Goal: Check status: Check status

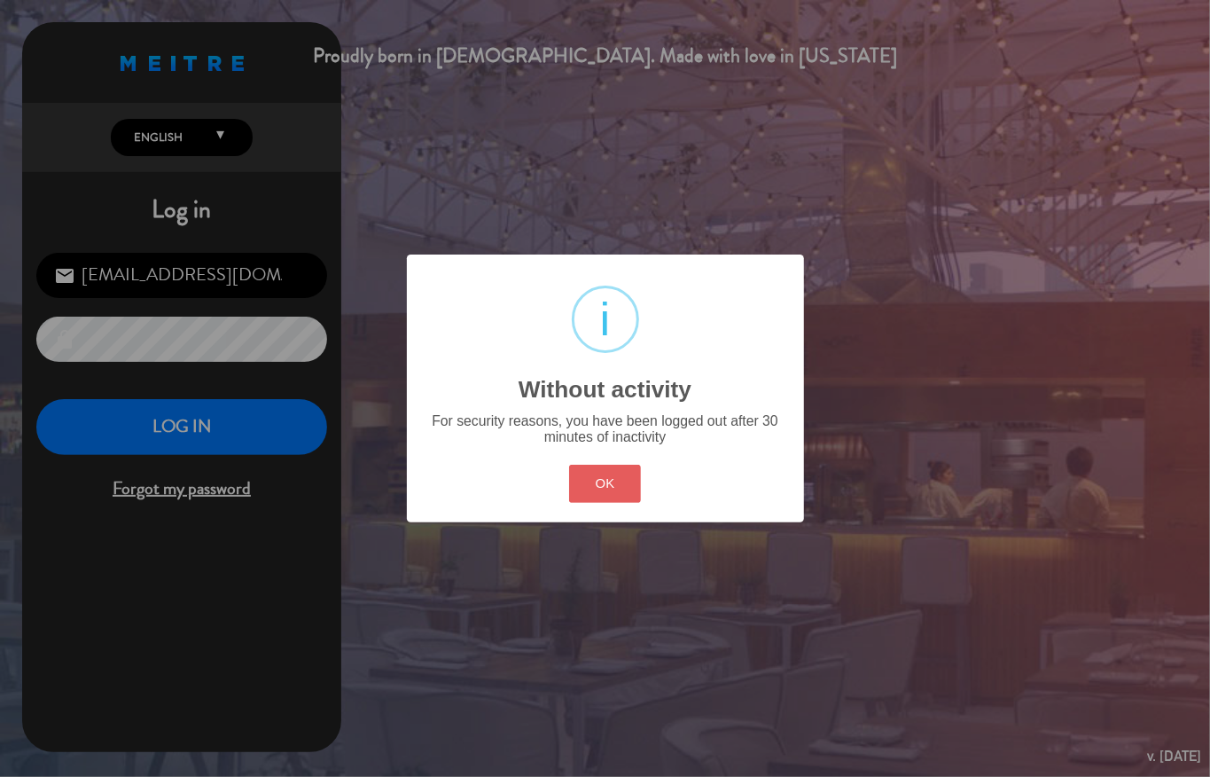
drag, startPoint x: 612, startPoint y: 501, endPoint x: 303, endPoint y: 397, distance: 325.5
click at [611, 500] on button "OK" at bounding box center [605, 484] width 72 height 38
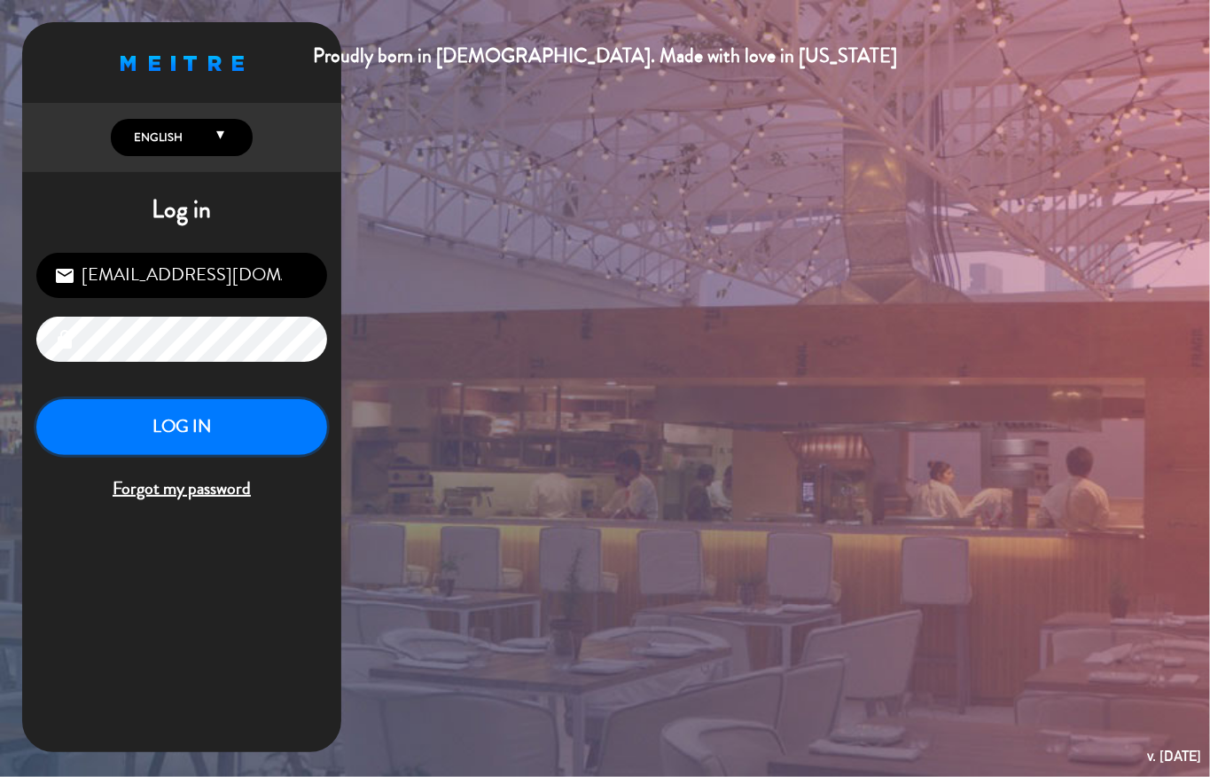
click at [260, 423] on button "LOG IN" at bounding box center [181, 427] width 291 height 56
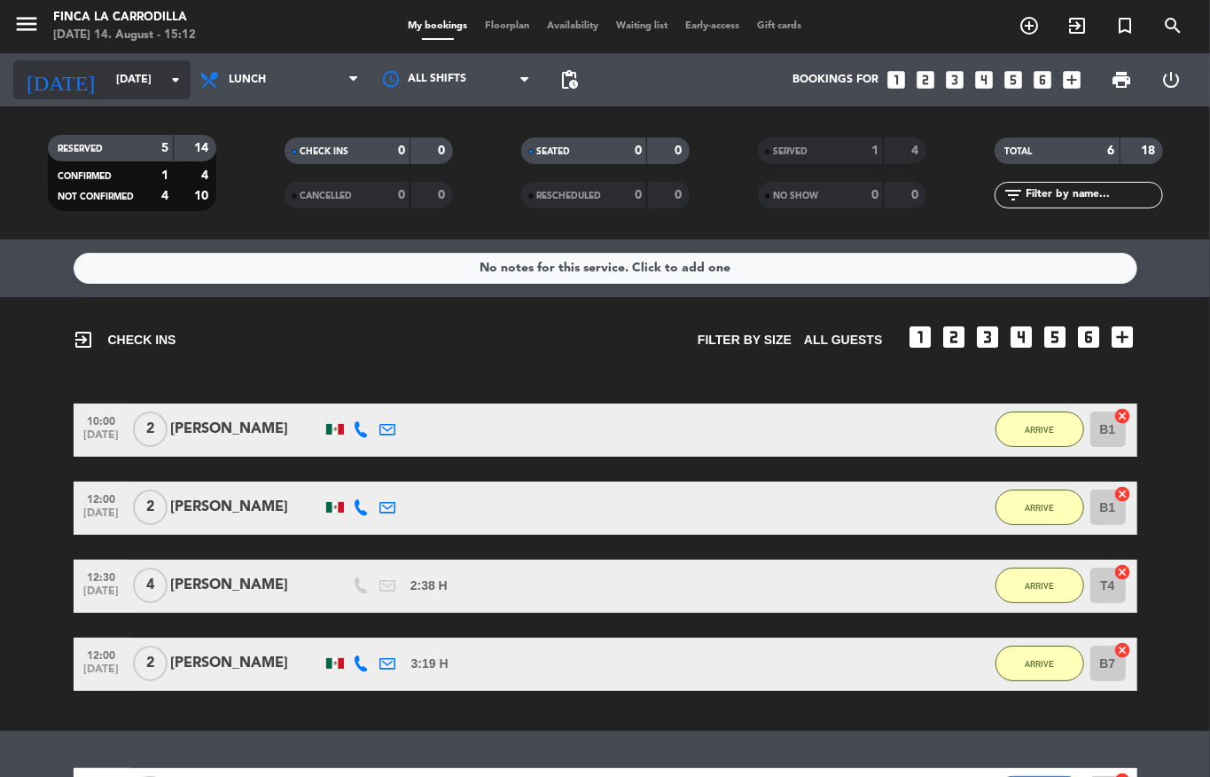
click at [167, 75] on icon "arrow_drop_down" at bounding box center [175, 79] width 21 height 21
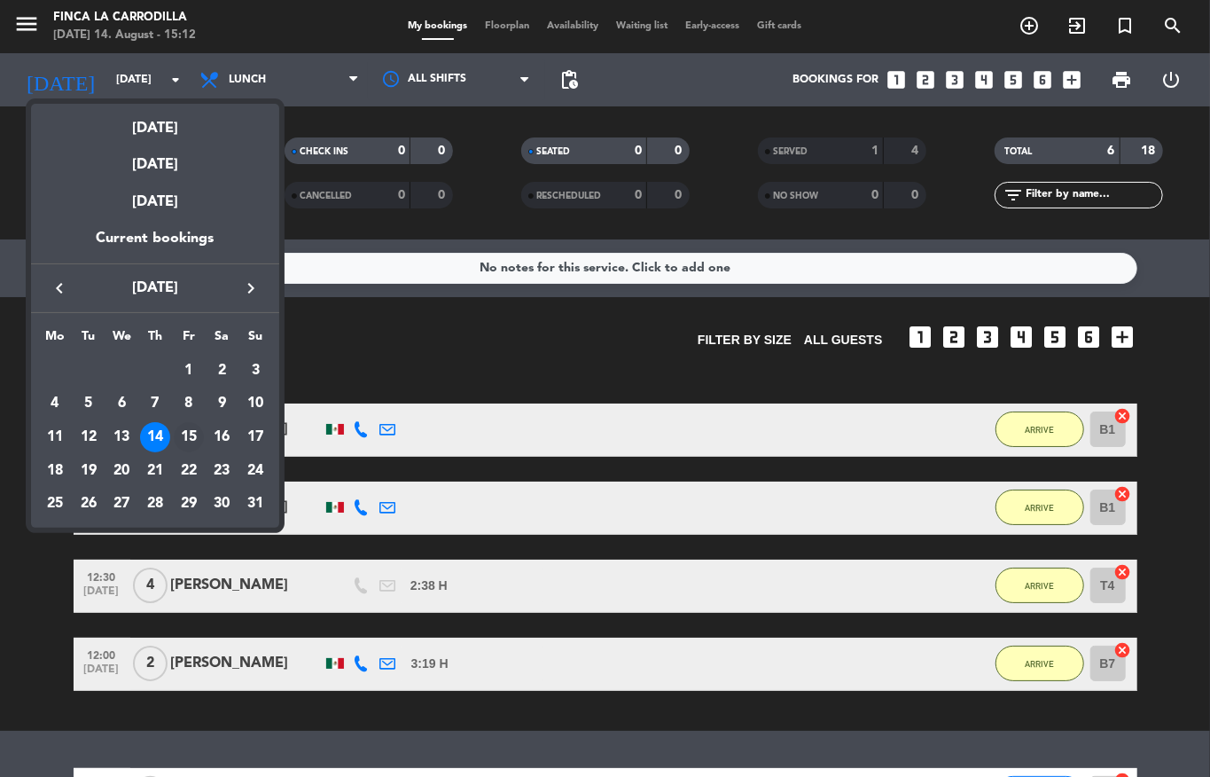
click at [186, 434] on div "15" at bounding box center [189, 437] width 30 height 30
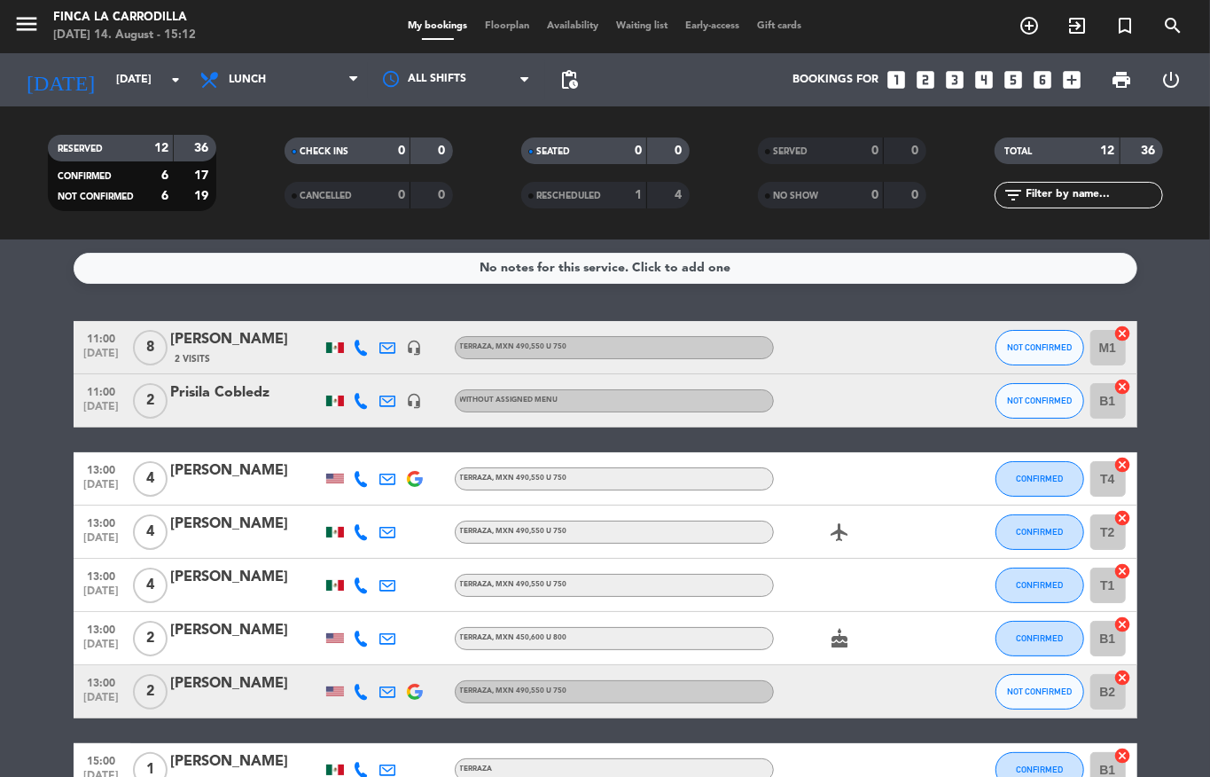
scroll to position [321, 0]
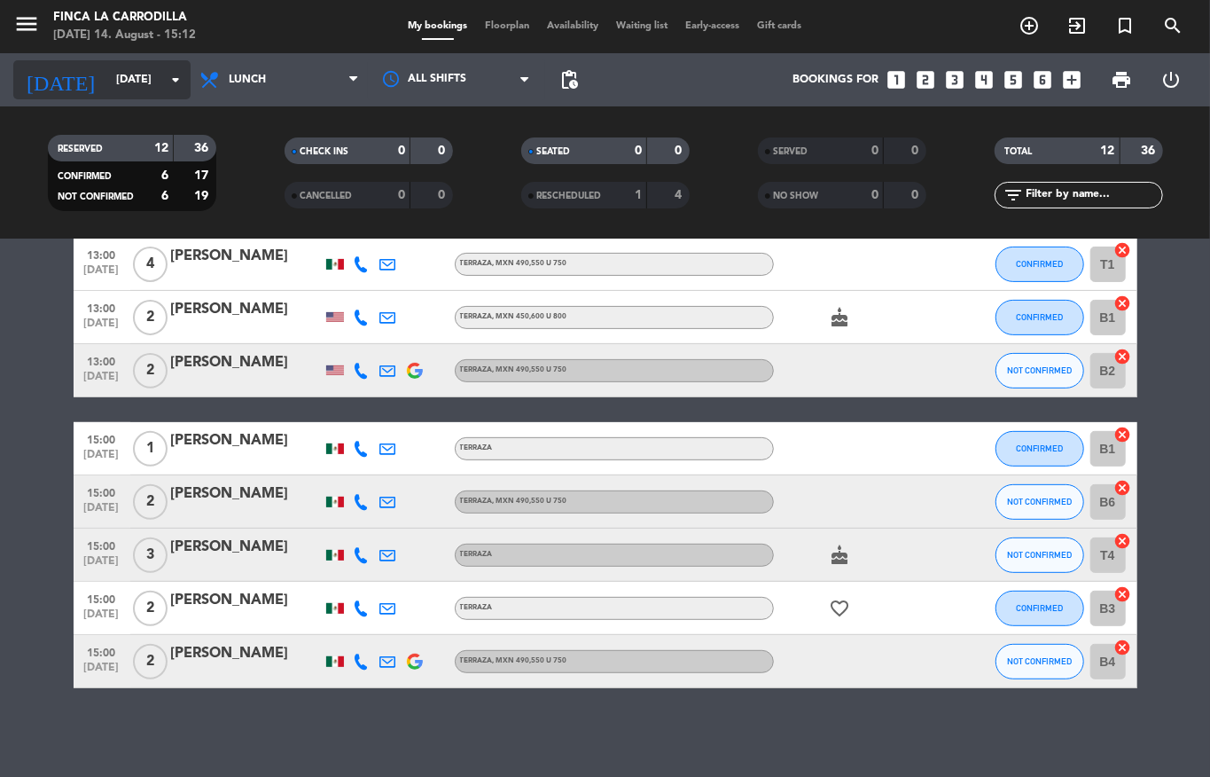
click at [163, 73] on input "[DATE]" at bounding box center [182, 80] width 150 height 30
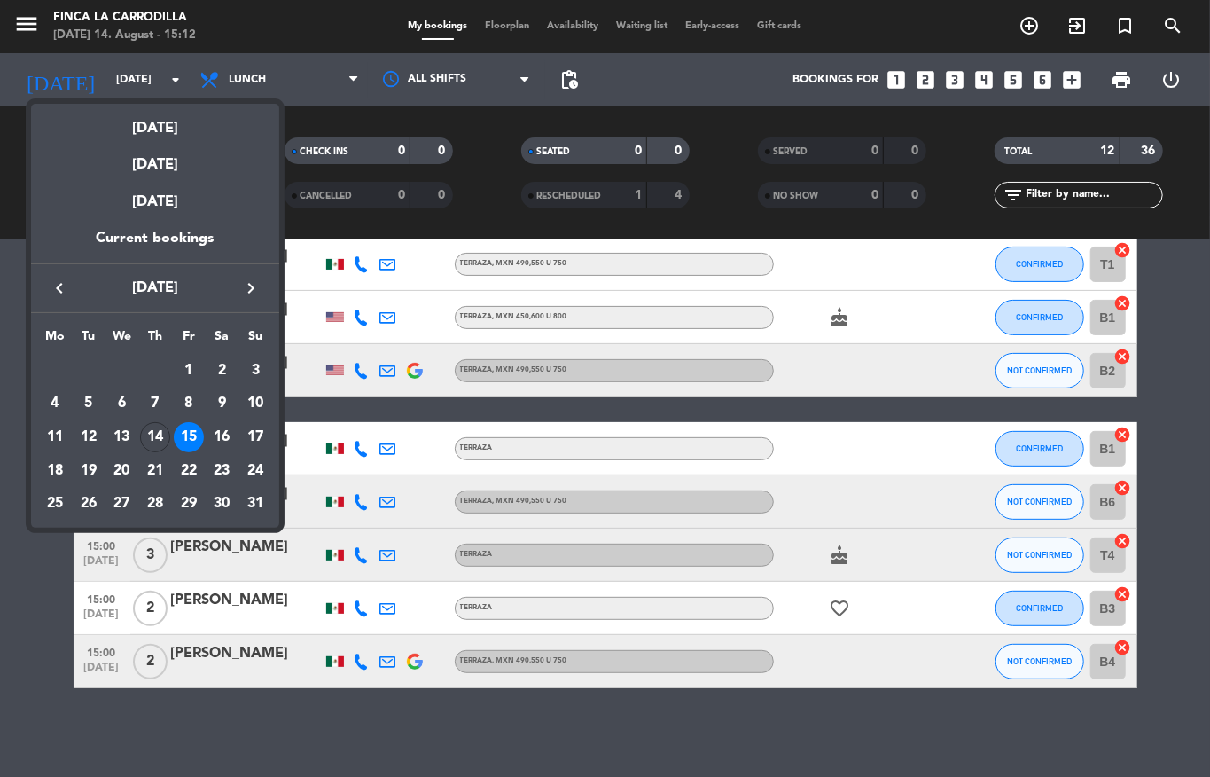
click at [223, 431] on div "16" at bounding box center [222, 437] width 30 height 30
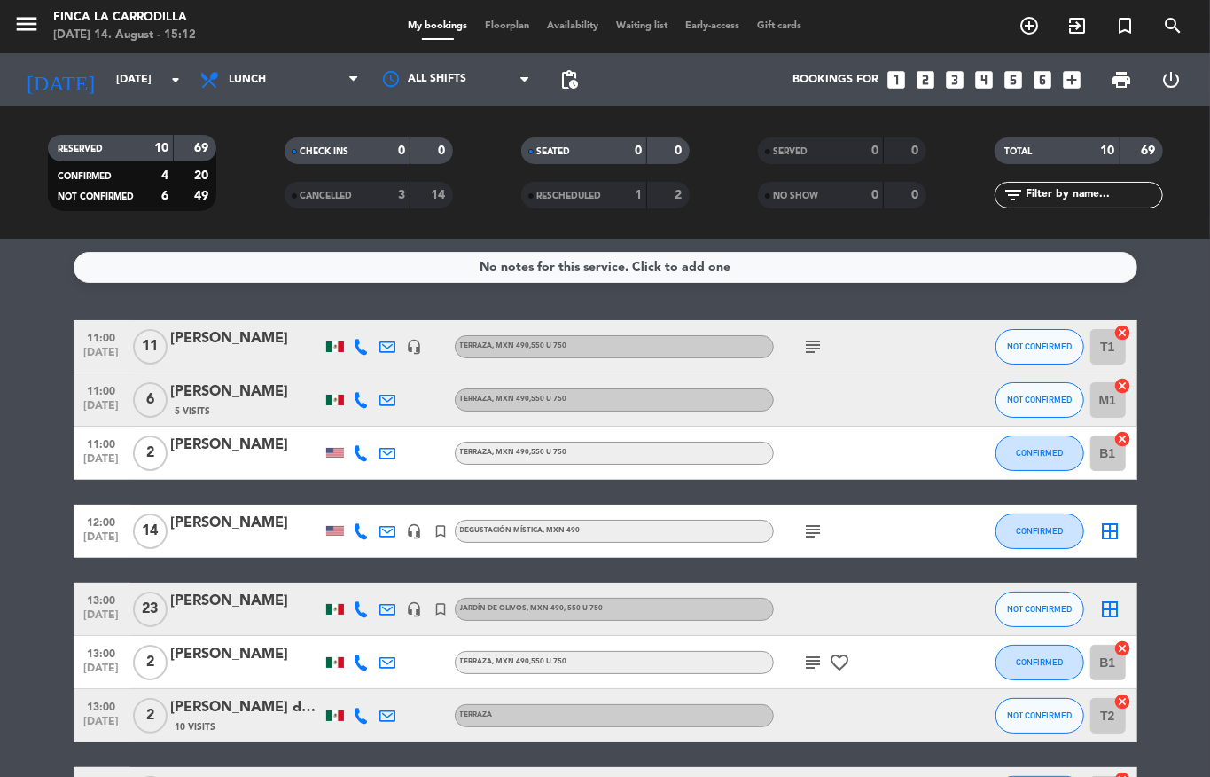
scroll to position [0, 0]
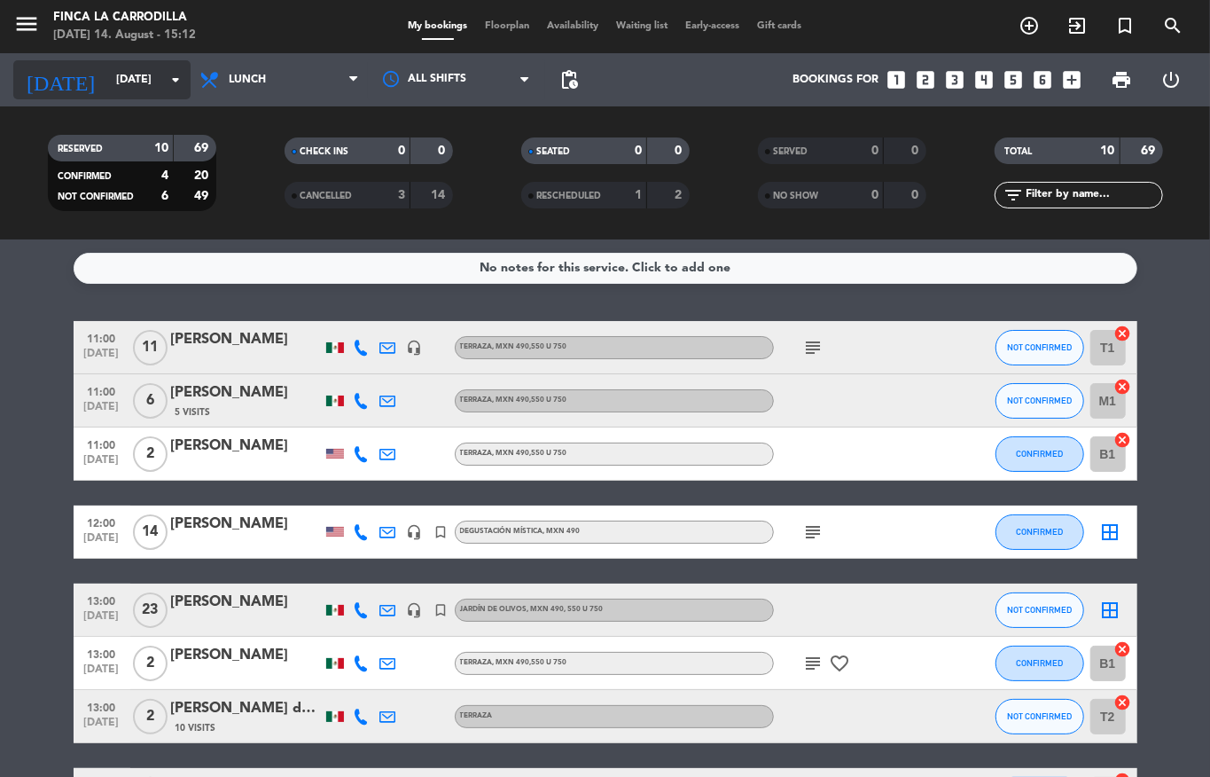
click at [149, 82] on input "[DATE]" at bounding box center [182, 80] width 150 height 30
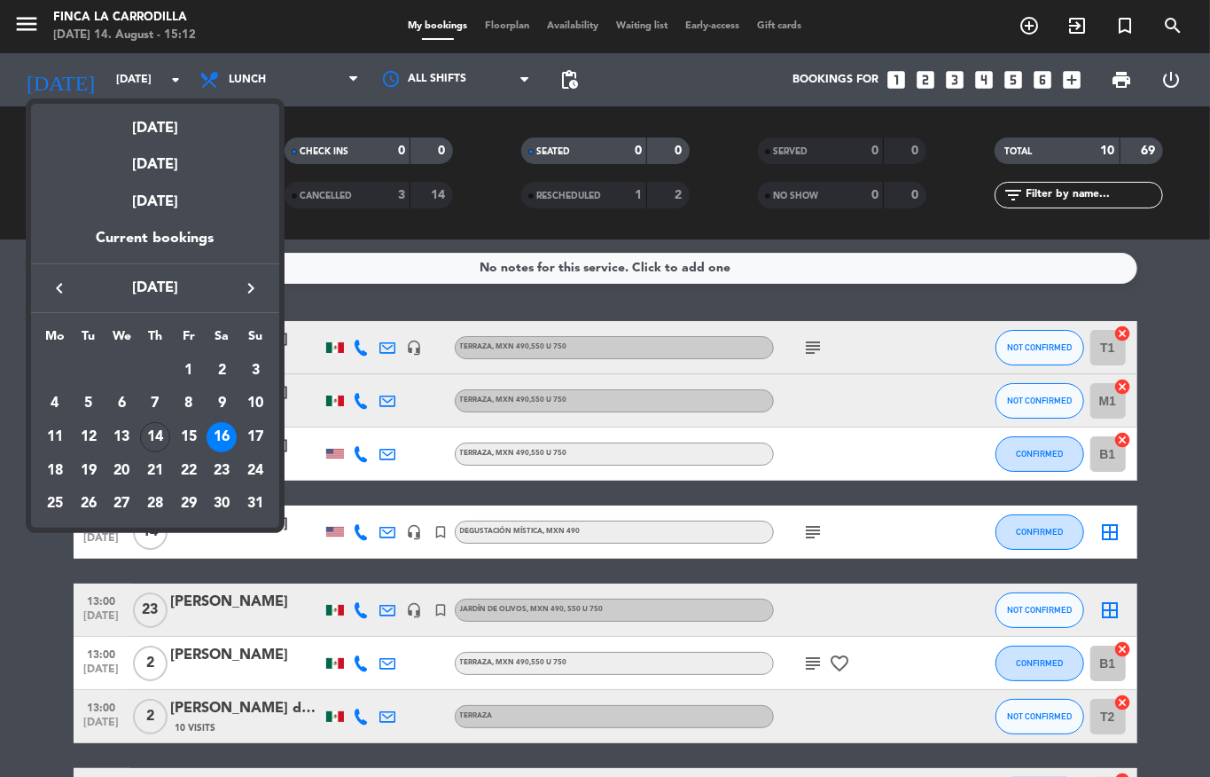
click at [253, 433] on div "17" at bounding box center [255, 437] width 30 height 30
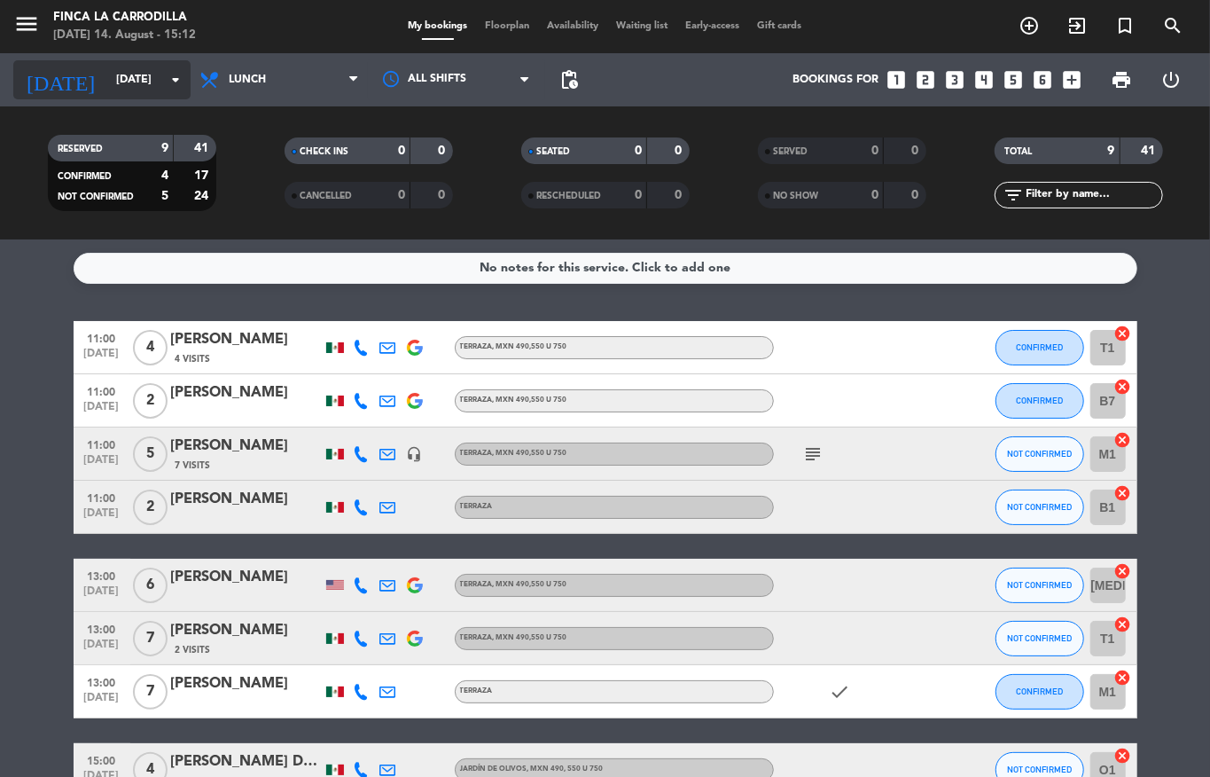
click at [175, 82] on icon "arrow_drop_down" at bounding box center [175, 79] width 21 height 21
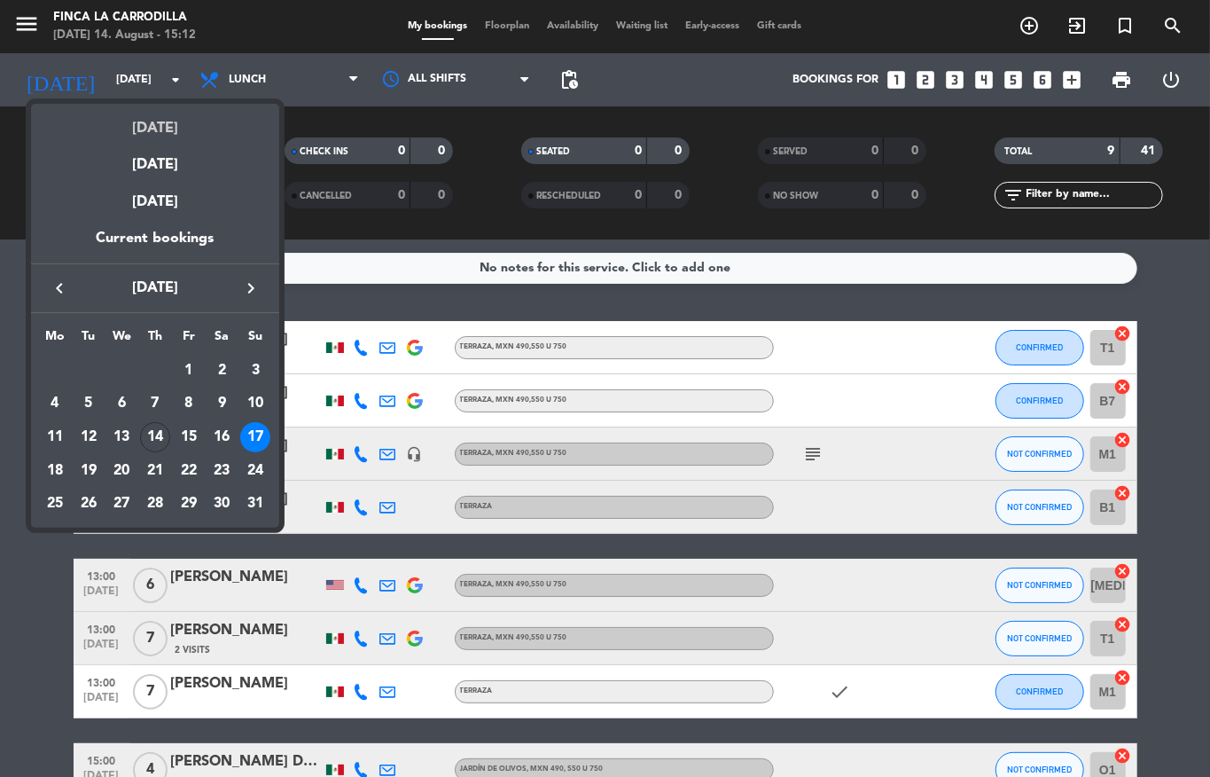
click at [146, 129] on div "[DATE]" at bounding box center [155, 122] width 248 height 36
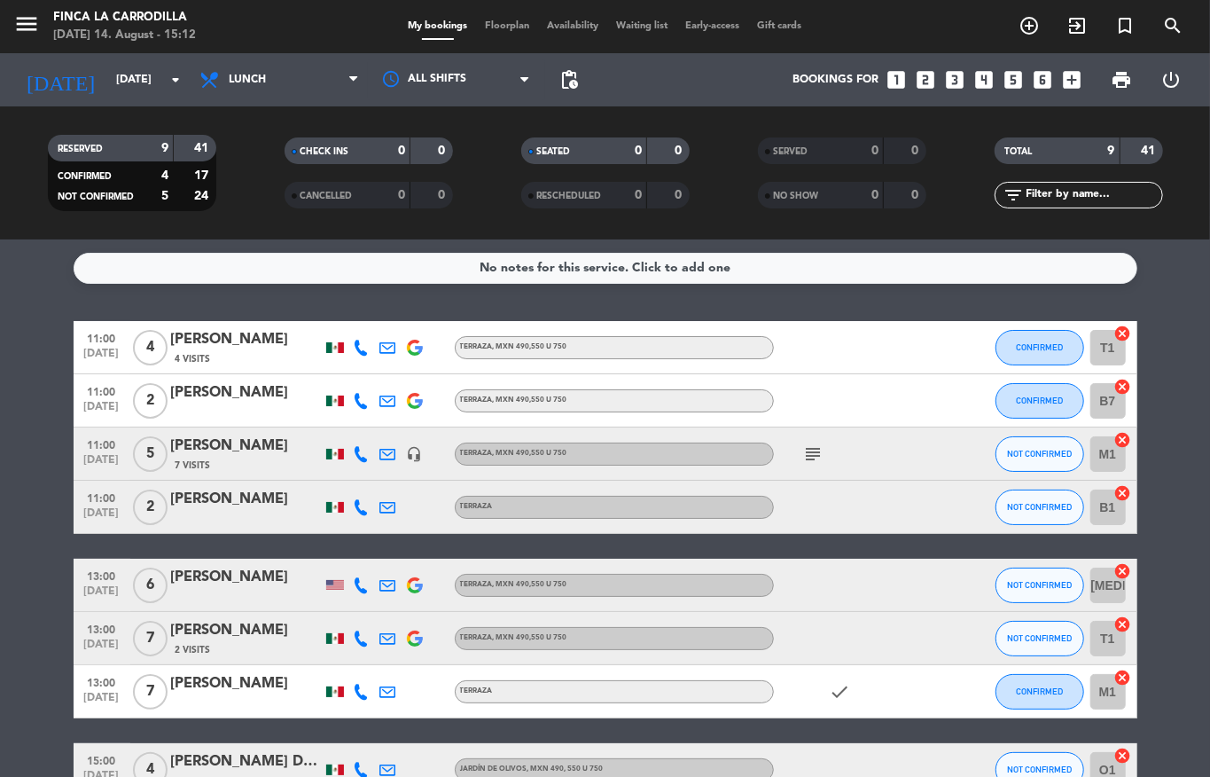
type input "[DATE]"
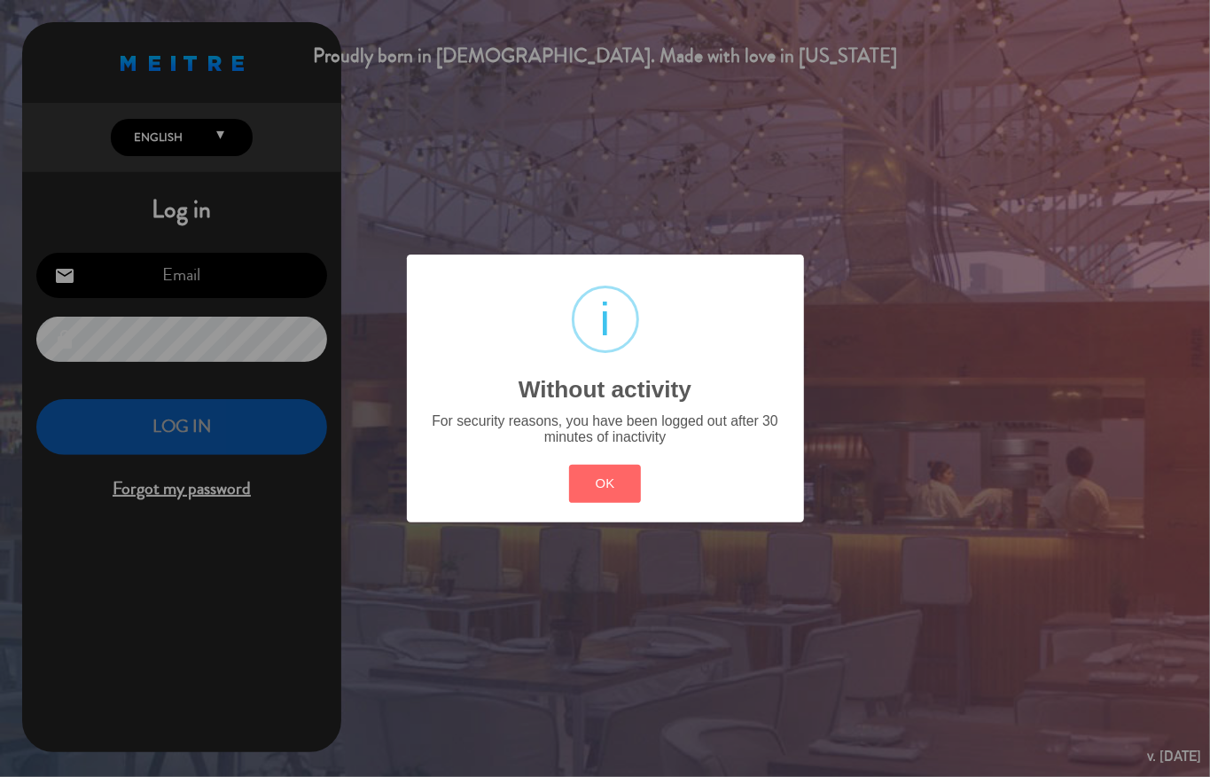
type input "[EMAIL_ADDRESS][DOMAIN_NAME]"
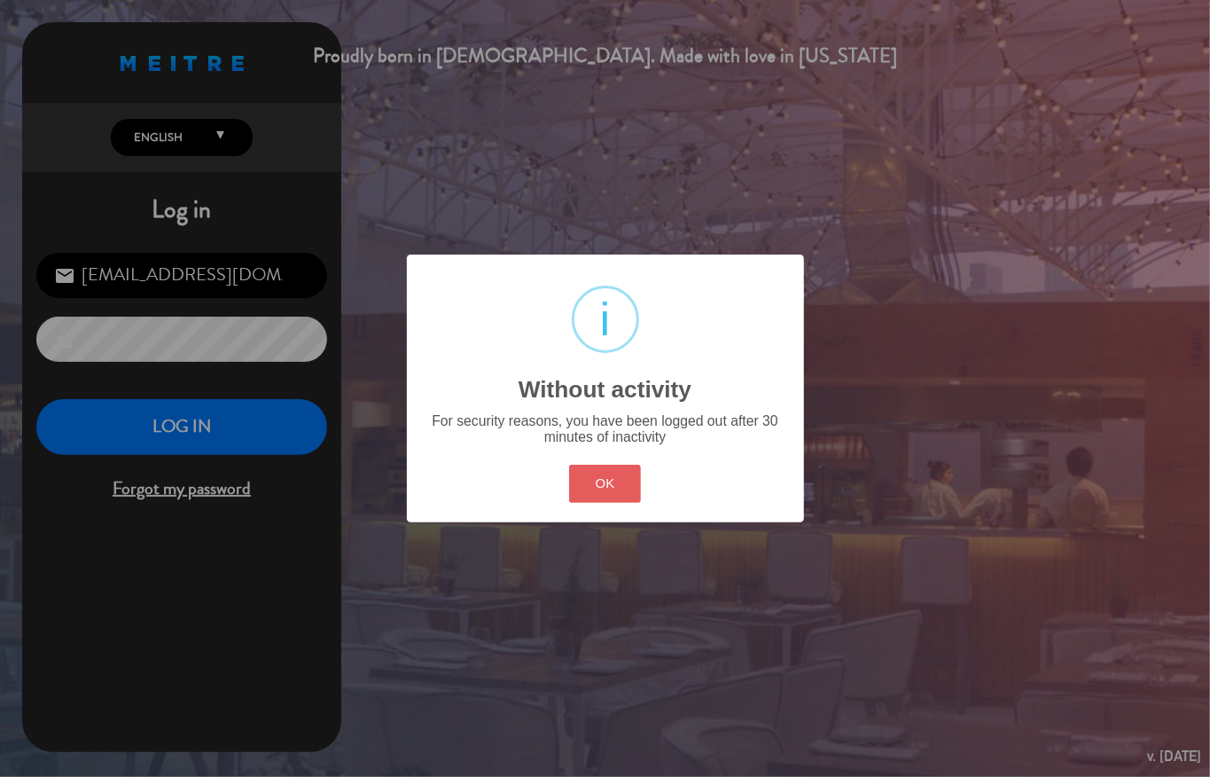
click at [592, 495] on button "OK" at bounding box center [605, 484] width 72 height 38
